Goal: Check status: Check status

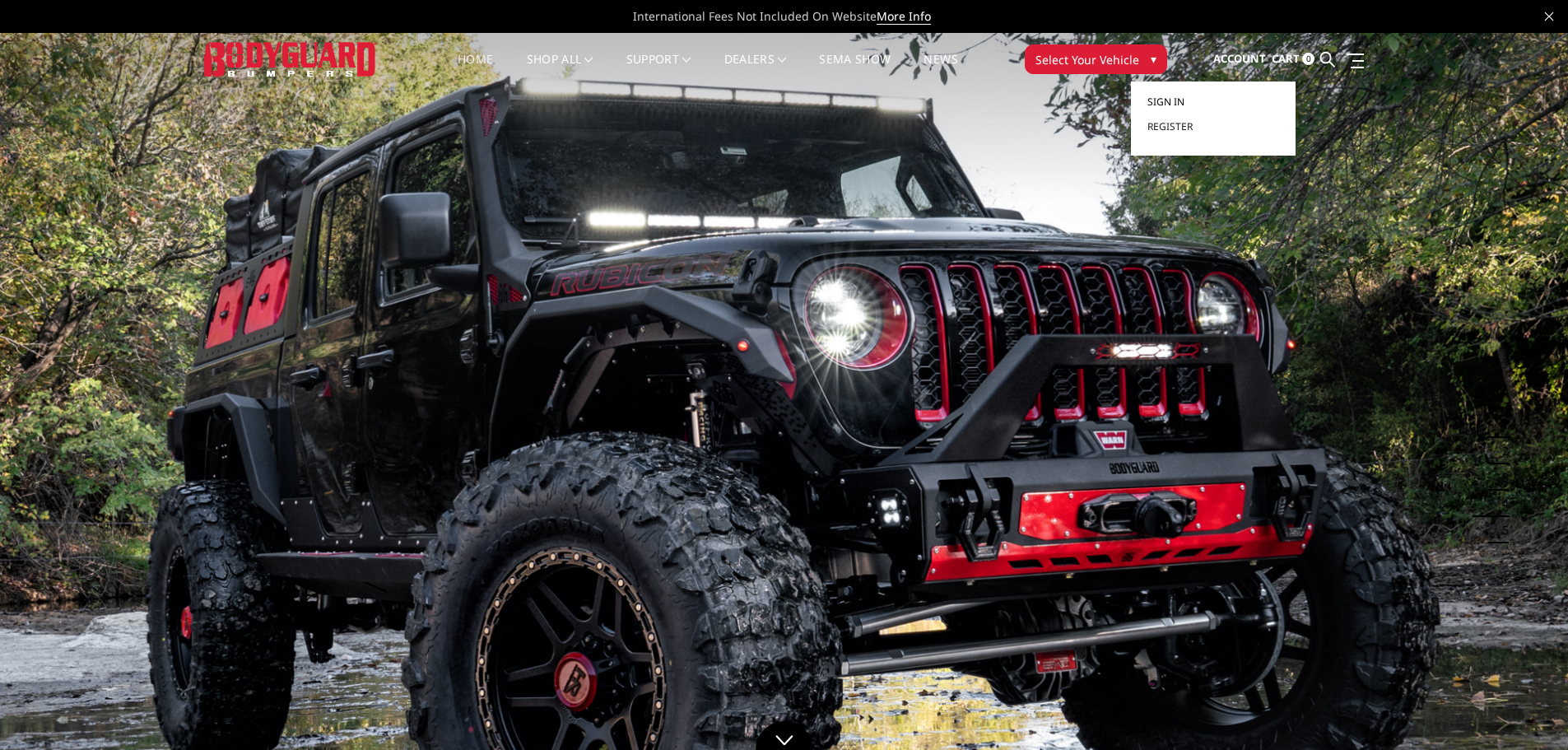
click at [1173, 97] on span "Sign in" at bounding box center [1166, 102] width 37 height 14
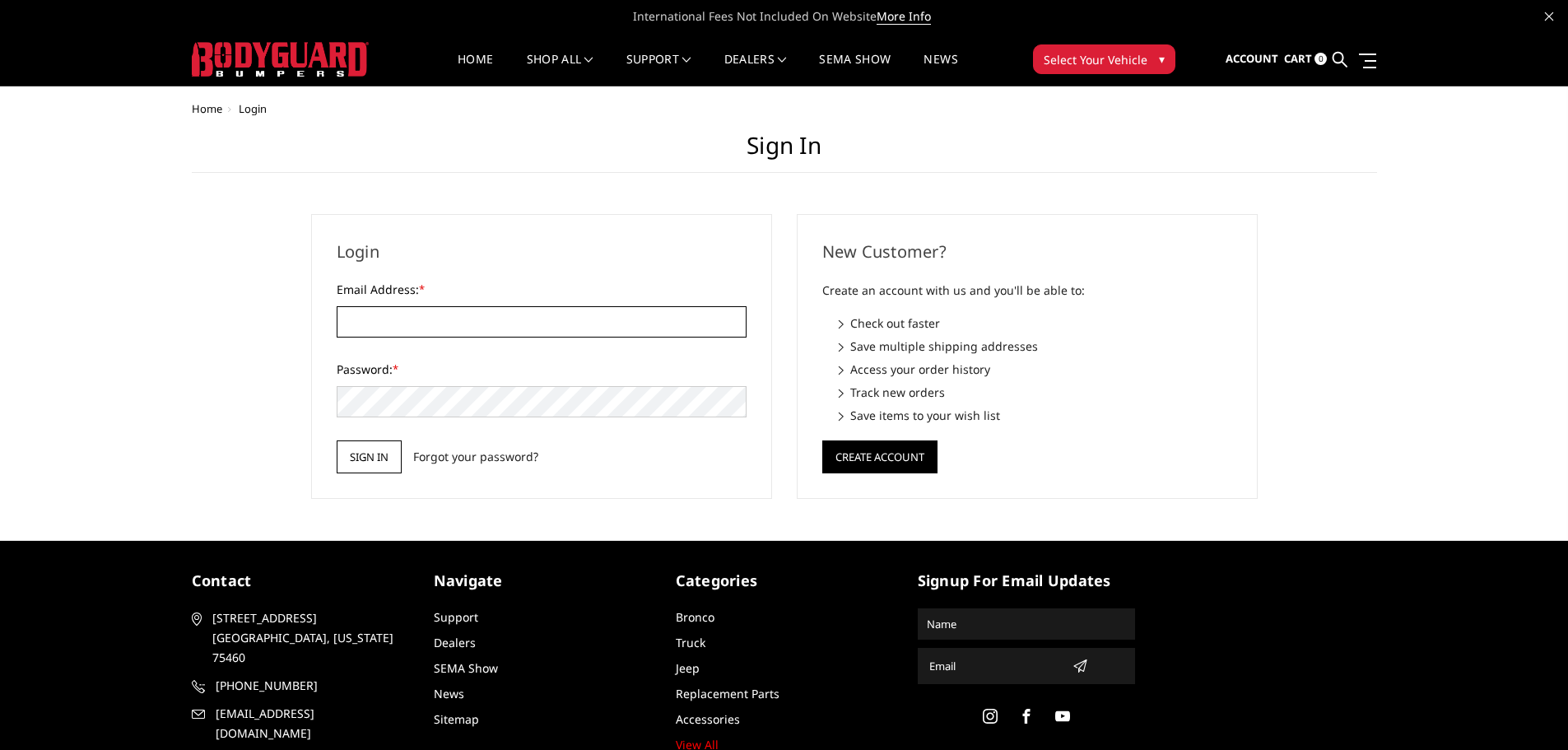
type input "[EMAIL_ADDRESS][DOMAIN_NAME]"
click at [345, 450] on input "Sign in" at bounding box center [369, 456] width 65 height 33
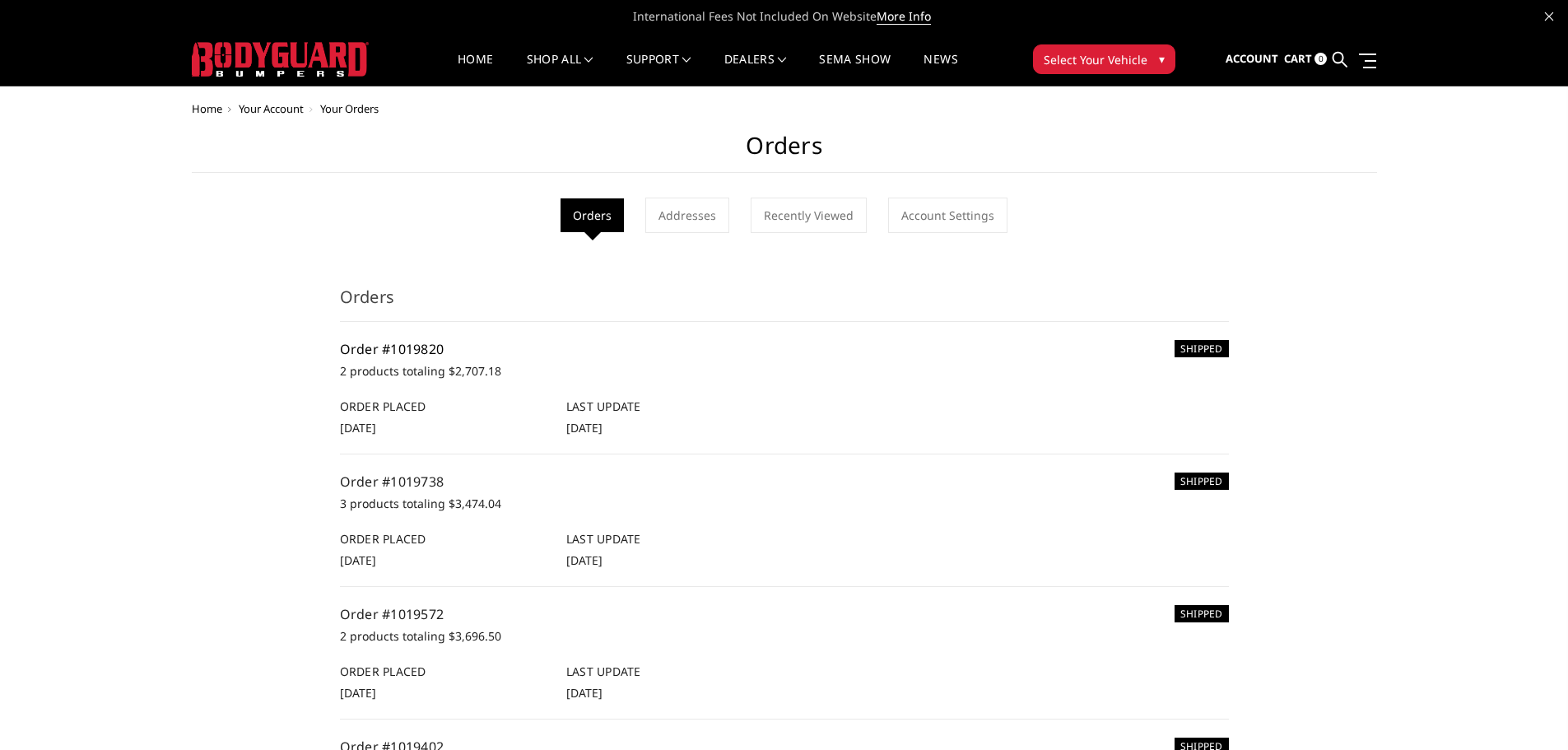
click at [406, 350] on link "Order #1019820" at bounding box center [393, 349] width 105 height 18
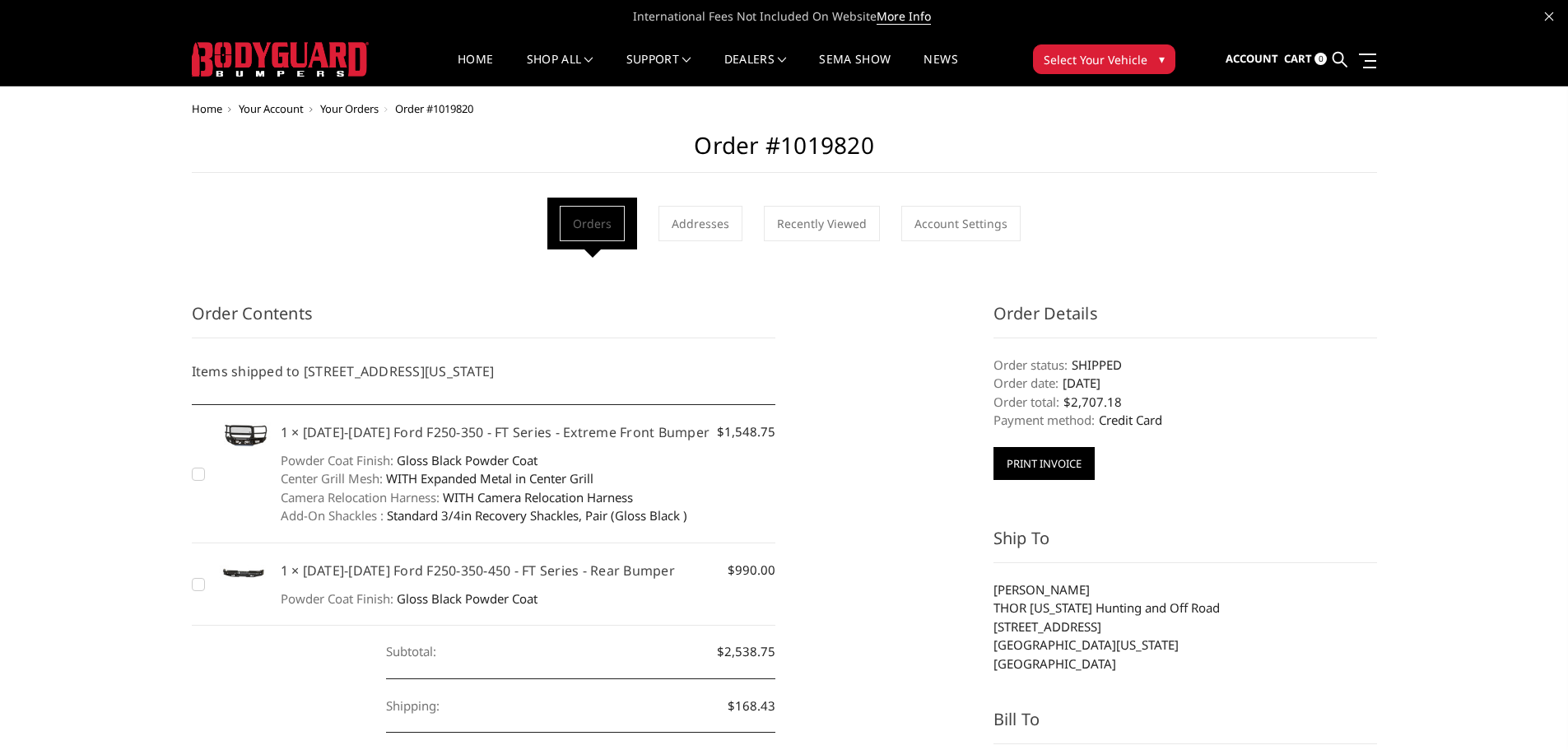
click at [1056, 467] on button "Print Invoice" at bounding box center [1044, 463] width 102 height 33
